Goal: Task Accomplishment & Management: Manage account settings

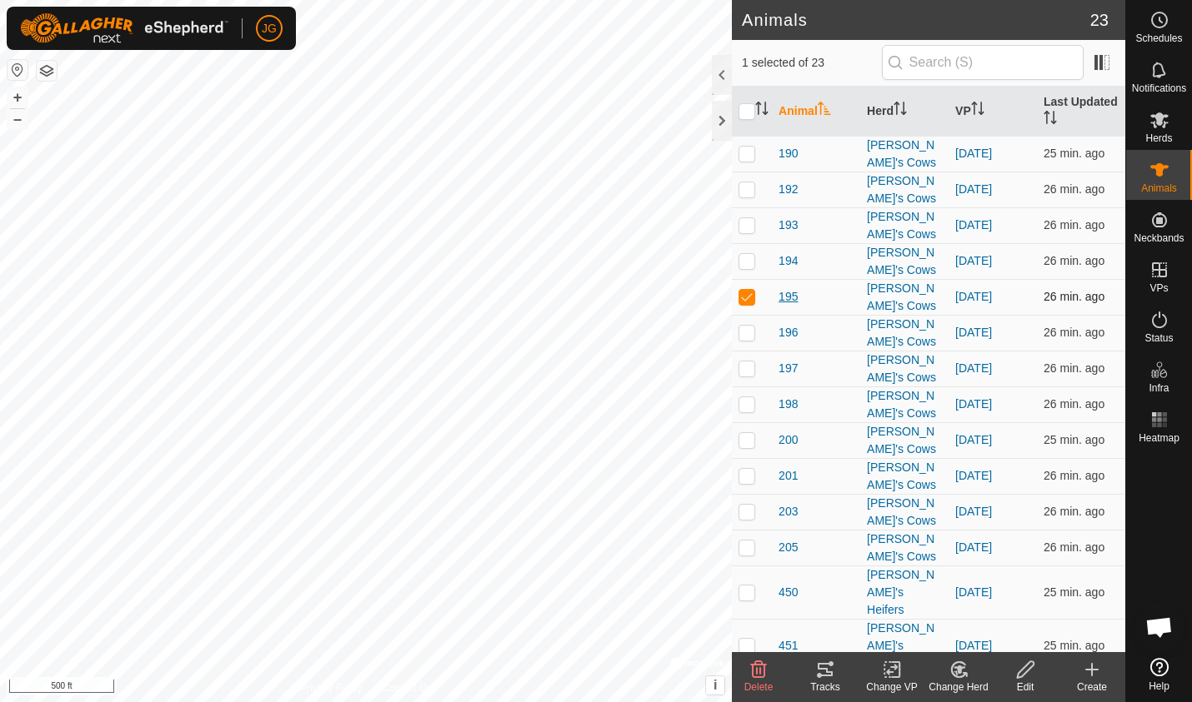
click at [788, 288] on span "195" at bounding box center [787, 296] width 19 height 17
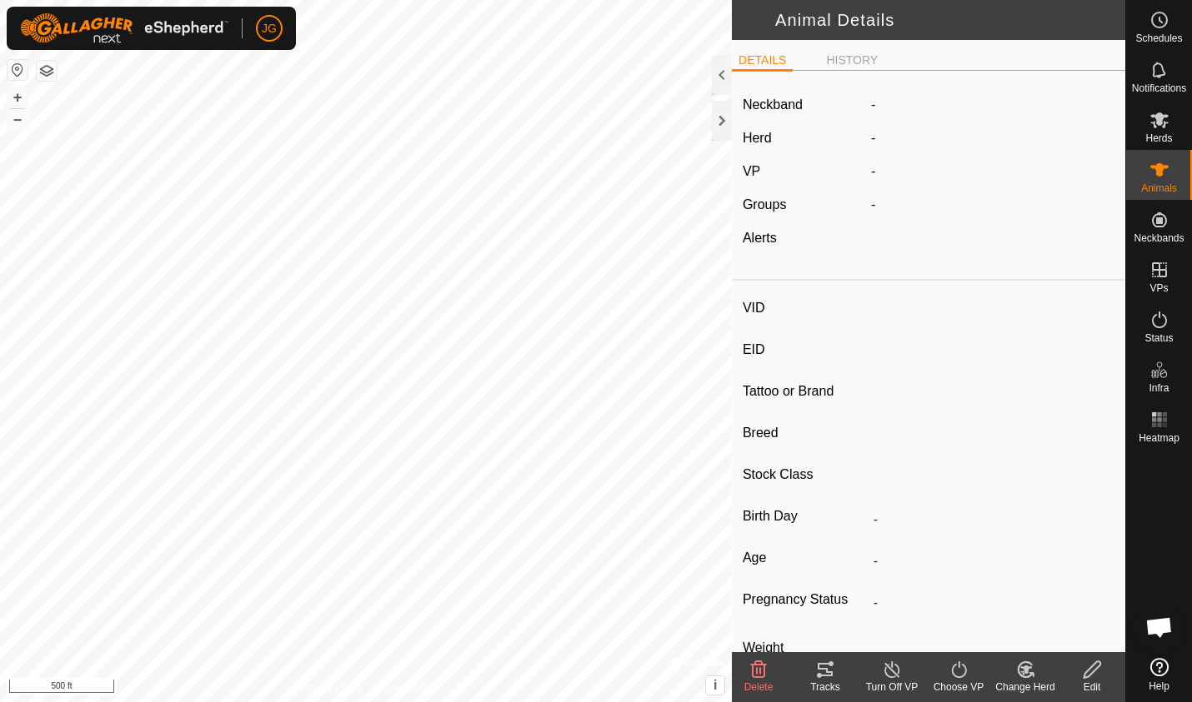
type input "195"
type input "-"
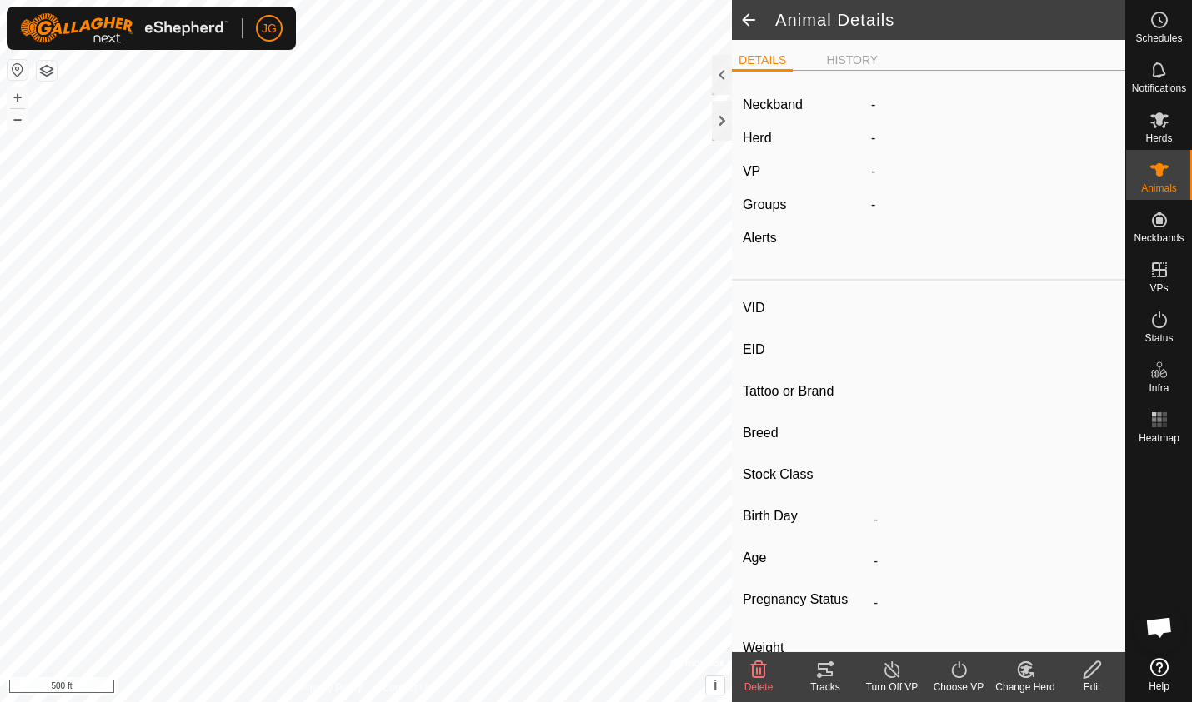
type input "Pregnant"
type input "0 kg"
type input "-"
